Goal: Check status

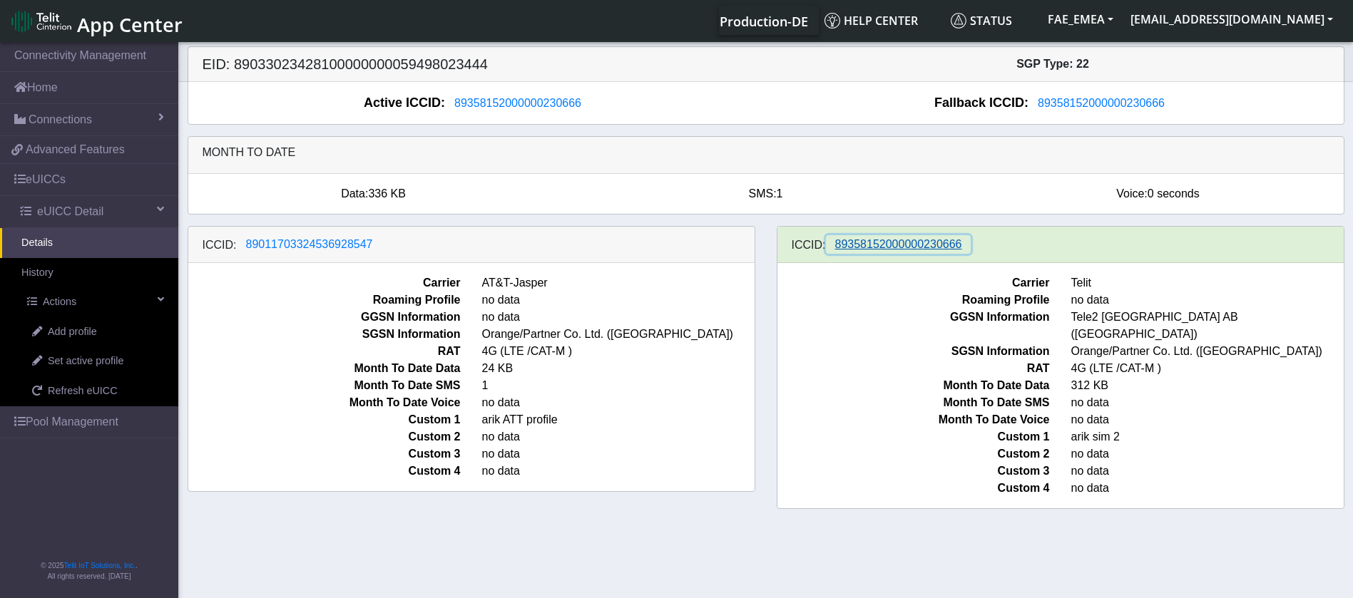
click at [890, 245] on span "89358152000000230666" at bounding box center [898, 244] width 127 height 12
